Goal: Task Accomplishment & Management: Use online tool/utility

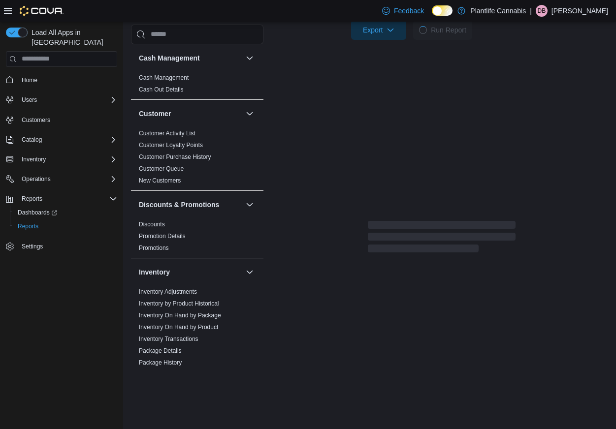
scroll to position [505, 0]
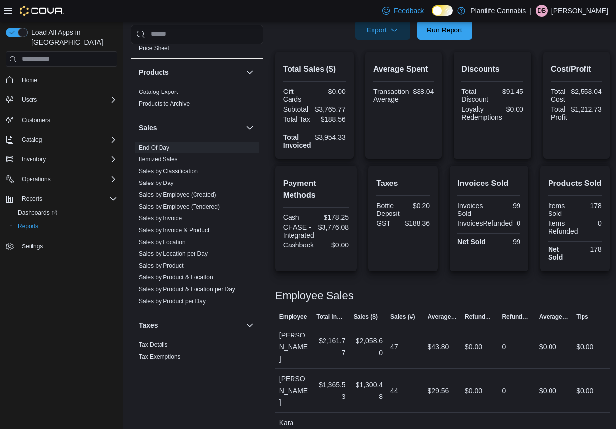
drag, startPoint x: 426, startPoint y: 33, endPoint x: 505, endPoint y: 45, distance: 79.7
click at [427, 33] on span "Run Report" at bounding box center [444, 30] width 35 height 10
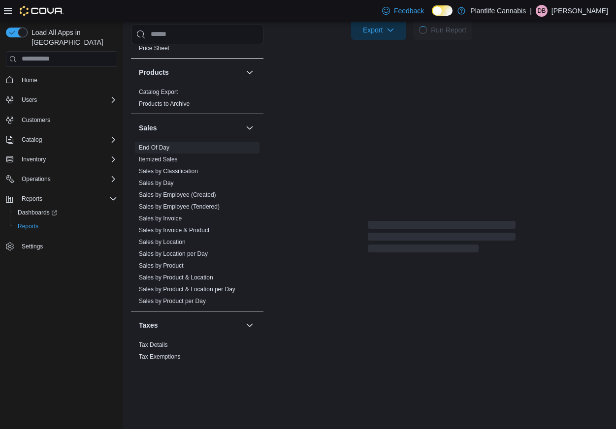
scroll to position [200, 0]
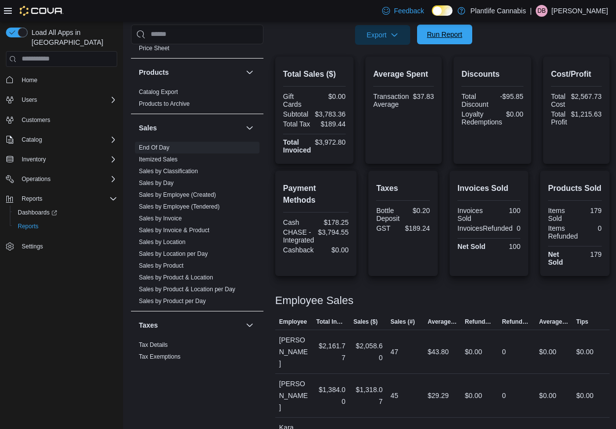
click at [446, 38] on span "Run Report" at bounding box center [444, 35] width 35 height 10
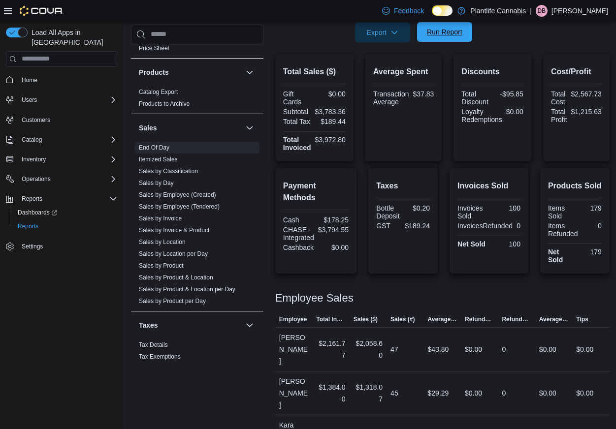
click at [446, 38] on span "Run Report" at bounding box center [444, 32] width 43 height 20
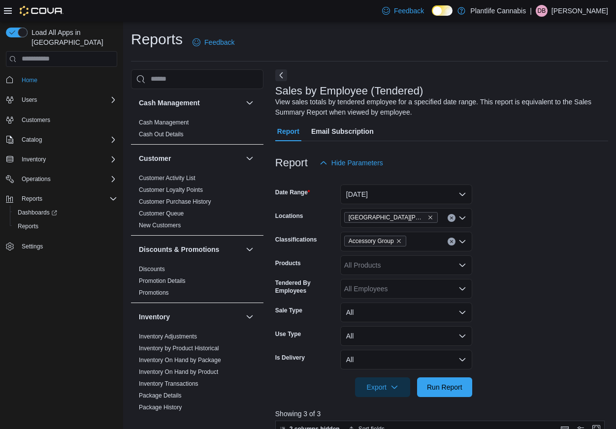
scroll to position [145, 0]
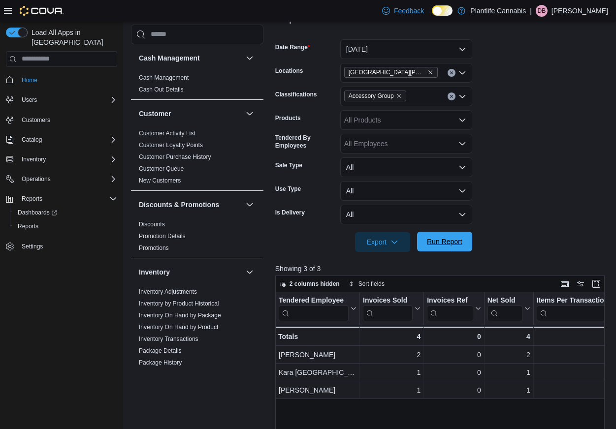
drag, startPoint x: 434, startPoint y: 248, endPoint x: 442, endPoint y: 232, distance: 17.0
click at [434, 248] on span "Run Report" at bounding box center [444, 242] width 43 height 20
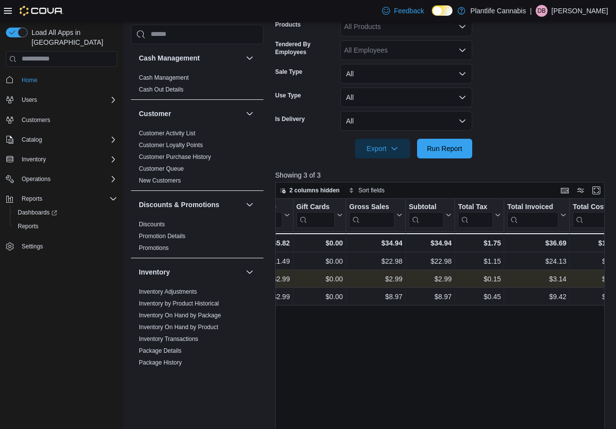
scroll to position [0, 504]
